Goal: Book appointment/travel/reservation

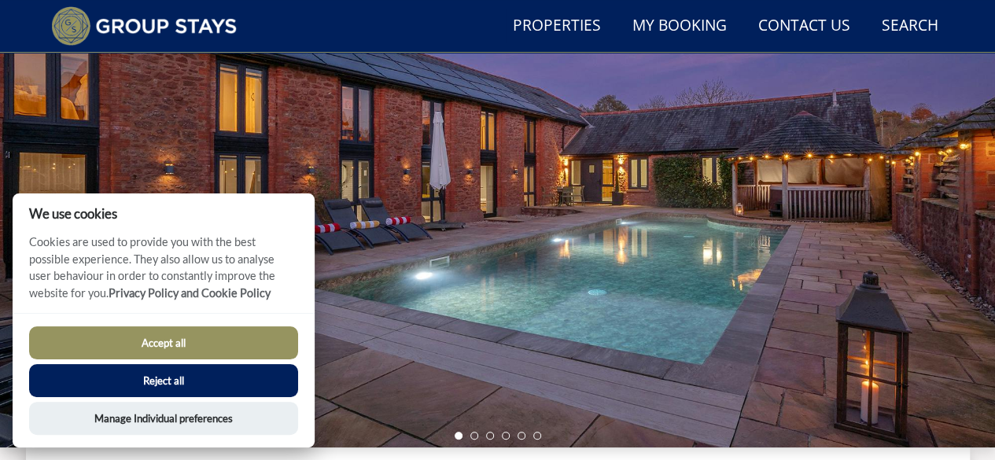
scroll to position [195, 0]
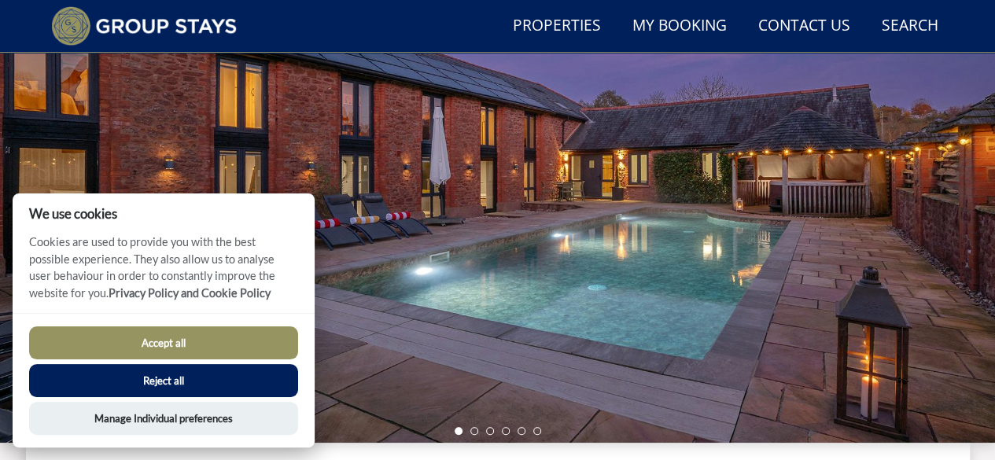
click at [164, 350] on button "Accept all" at bounding box center [163, 342] width 269 height 33
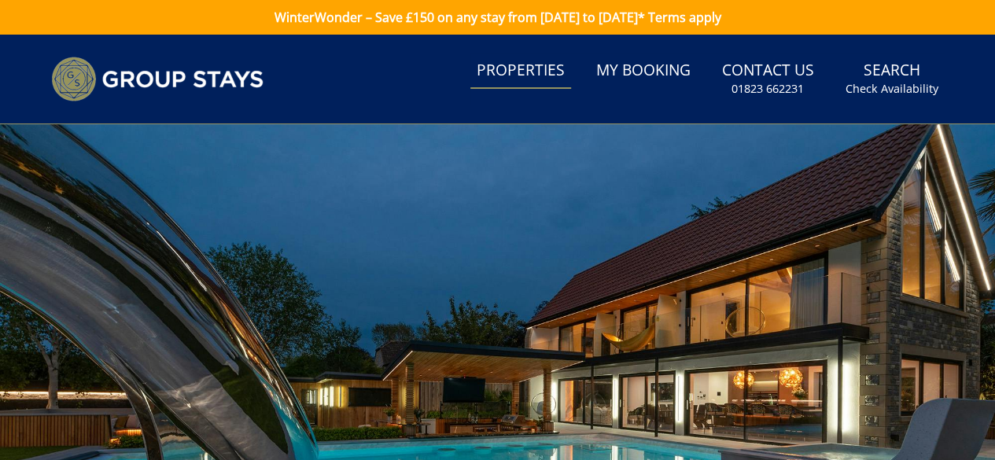
click at [503, 72] on link "Properties" at bounding box center [520, 70] width 101 height 35
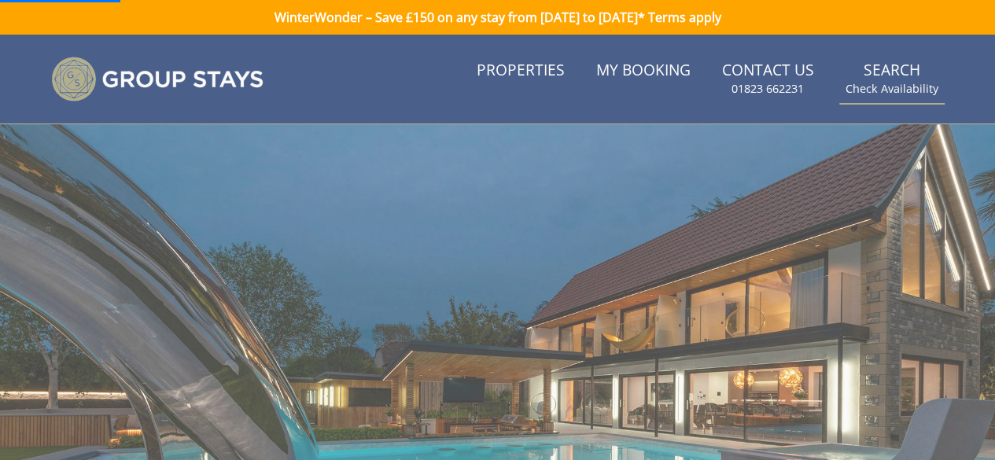
click at [879, 84] on small "Check Availability" at bounding box center [891, 89] width 93 height 16
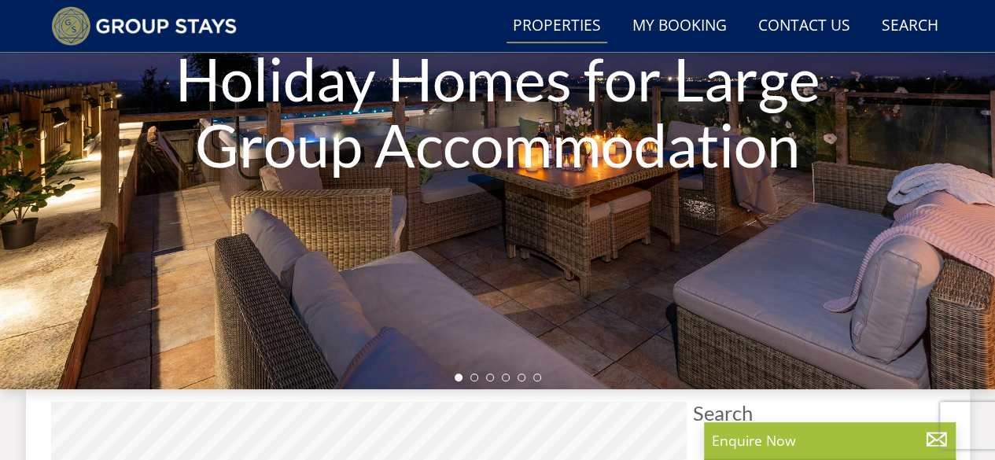
scroll to position [437, 0]
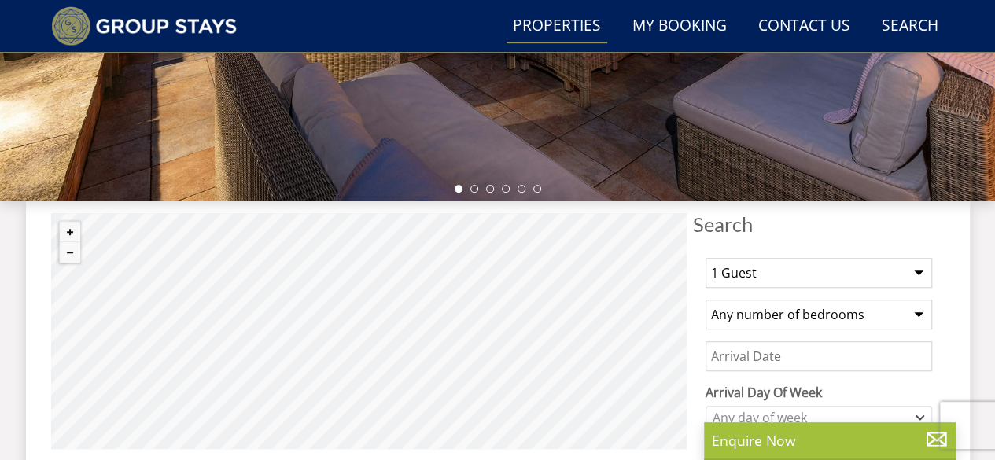
click at [917, 271] on select "1 Guest 2 Guests 3 Guests 4 Guests 5 Guests 6 Guests 7 Guests 8 Guests 9 Guests…" at bounding box center [818, 273] width 226 height 30
select select "18"
click at [705, 258] on select "1 Guest 2 Guests 3 Guests 4 Guests 5 Guests 6 Guests 7 Guests 8 Guests 9 Guests…" at bounding box center [818, 273] width 226 height 30
click at [913, 315] on select "Any number of bedrooms 4 Bedrooms 5 Bedrooms 6 Bedrooms 7 Bedrooms 8 Bedrooms 9…" at bounding box center [818, 315] width 226 height 30
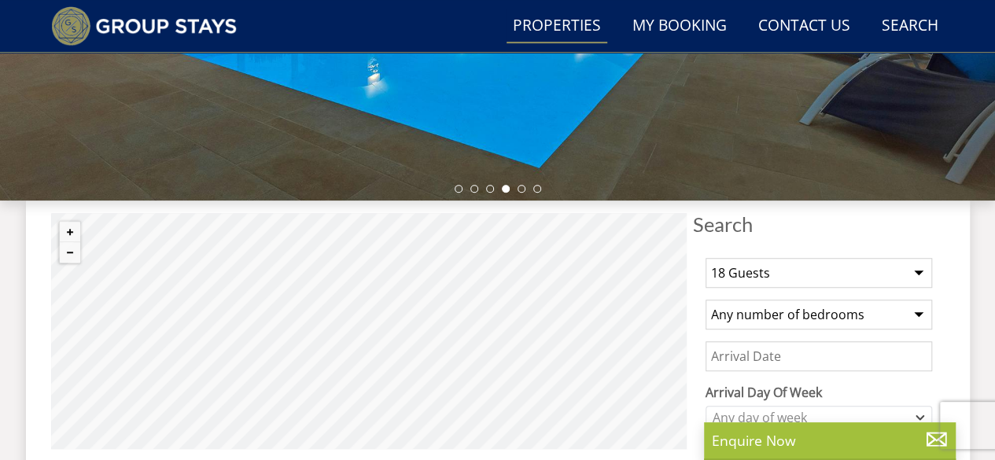
select select "8"
click at [705, 300] on select "Any number of bedrooms 4 Bedrooms 5 Bedrooms 6 Bedrooms 7 Bedrooms 8 Bedrooms 9…" at bounding box center [818, 315] width 226 height 30
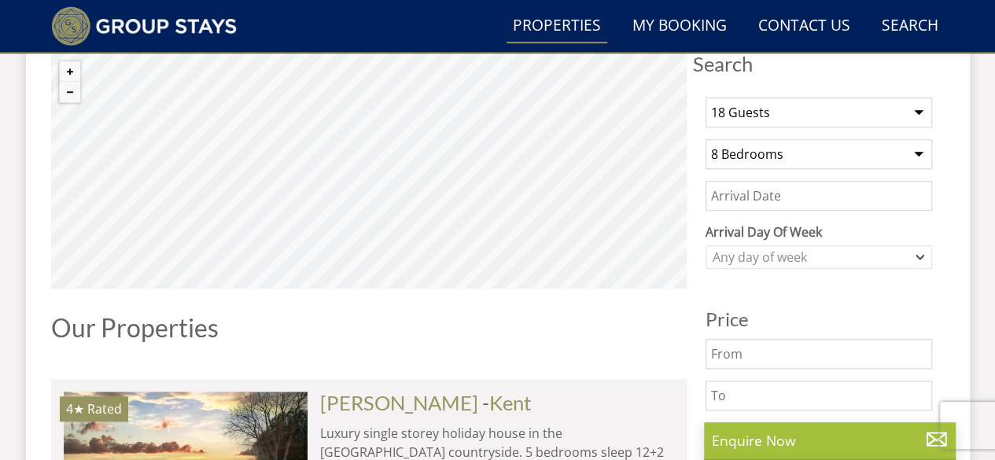
scroll to position [598, 0]
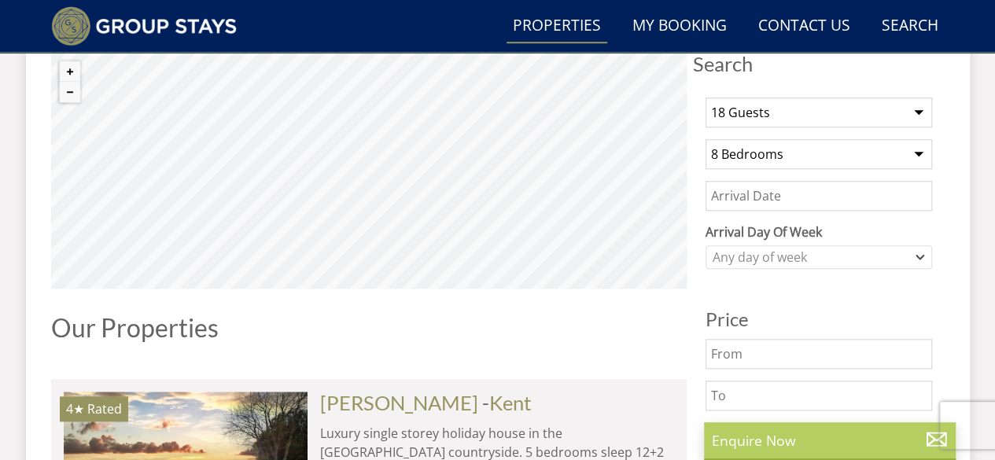
click at [829, 437] on p "Enquire Now" at bounding box center [830, 440] width 236 height 20
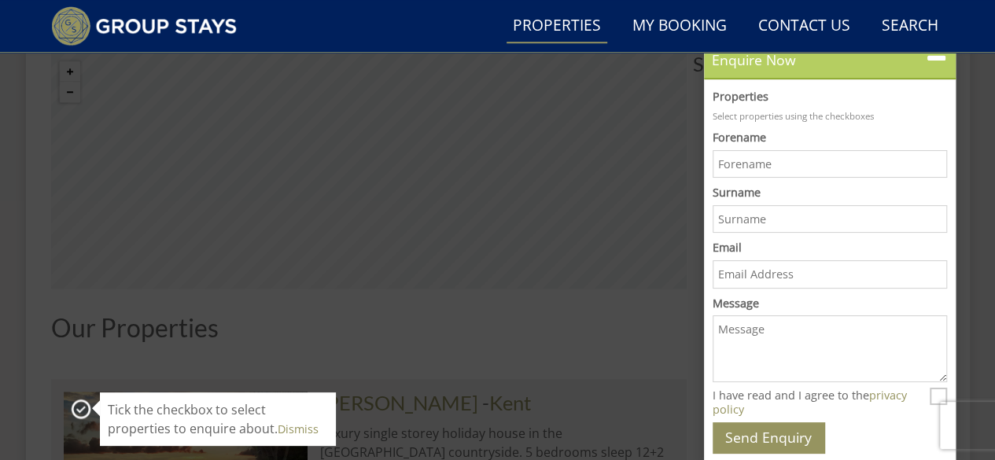
scroll to position [0, 0]
